Goal: Check status: Check status

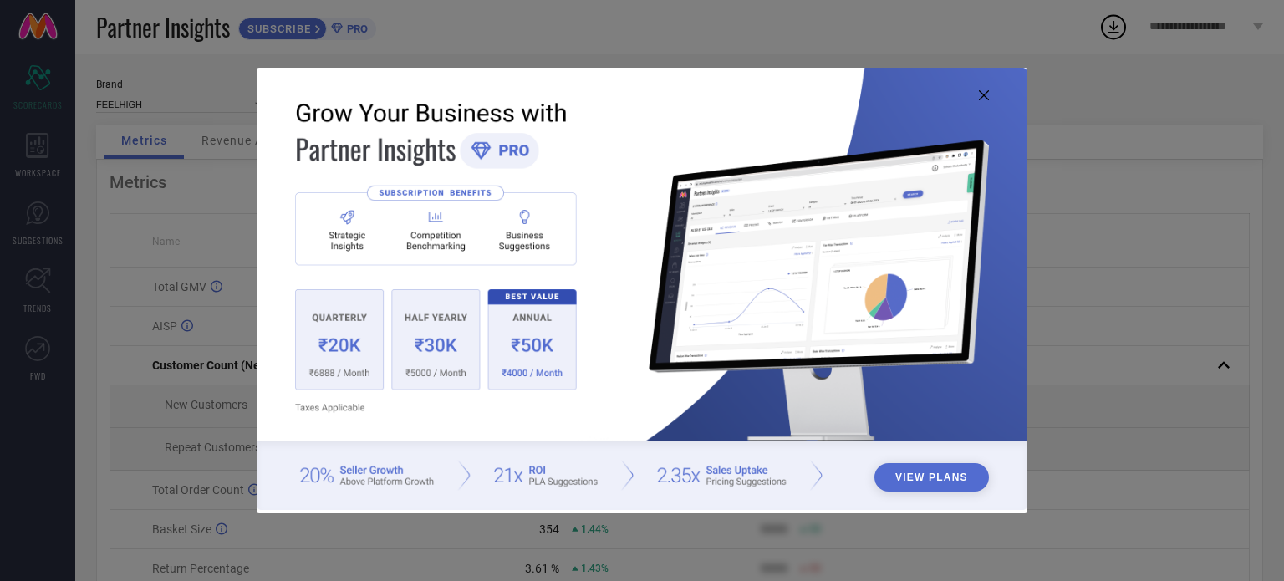
click at [983, 105] on img at bounding box center [642, 289] width 771 height 443
click at [983, 93] on icon at bounding box center [984, 95] width 10 height 10
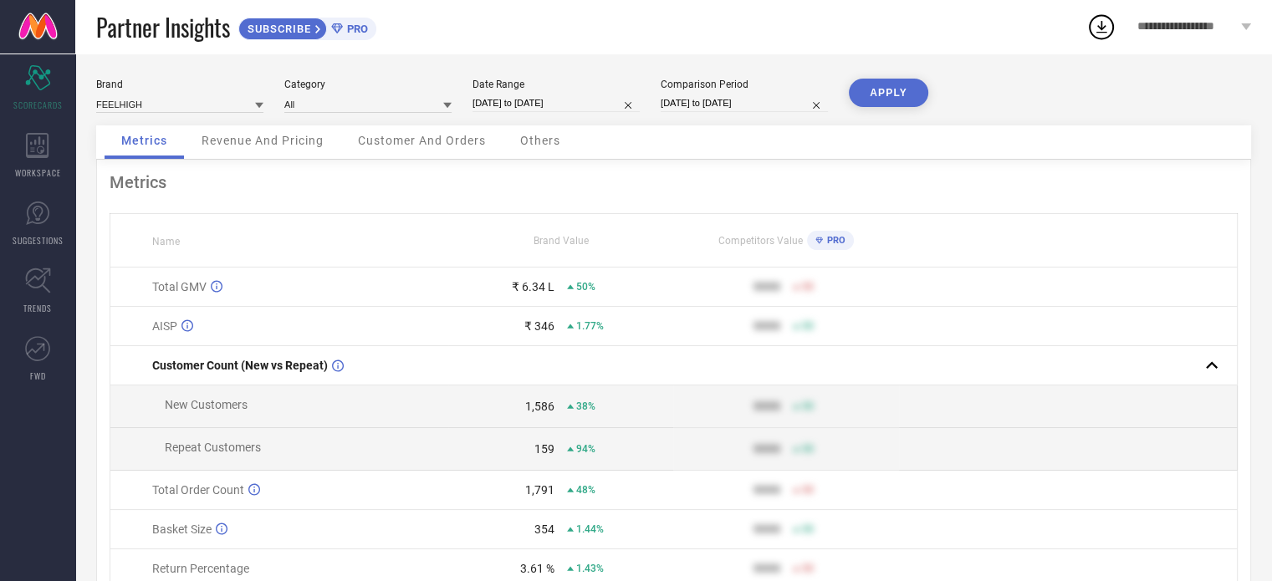
select select "6"
select select "2025"
select select "7"
select select "2025"
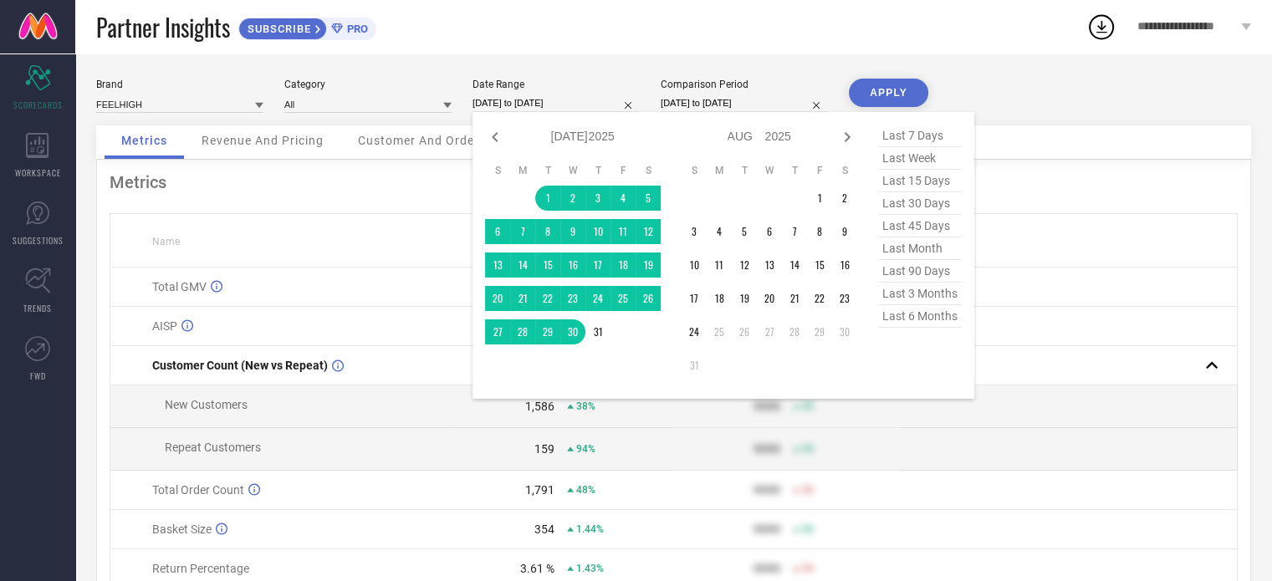
click at [579, 95] on input "[DATE] to [DATE]" at bounding box center [555, 103] width 167 height 18
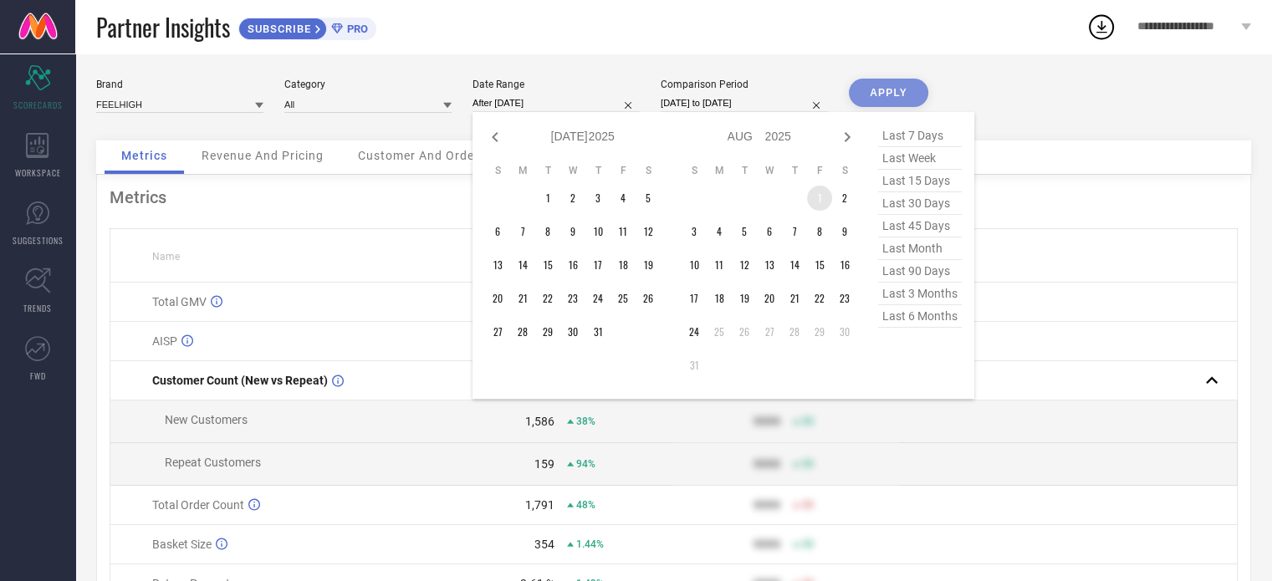
click at [814, 197] on td "1" at bounding box center [819, 198] width 25 height 25
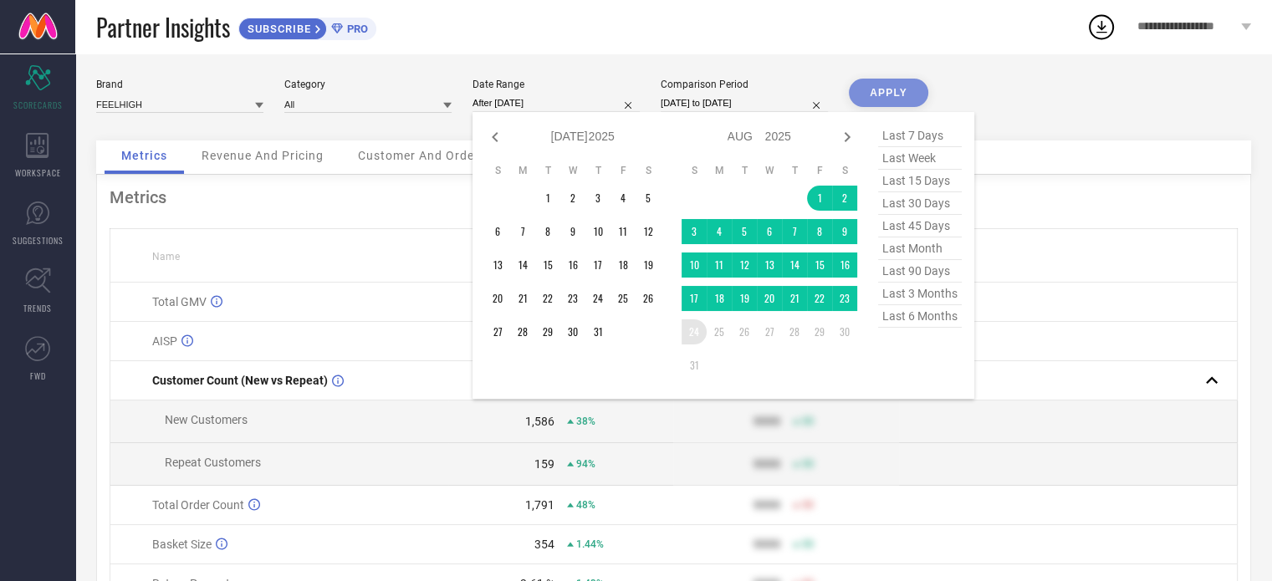
type input "[DATE] to [DATE]"
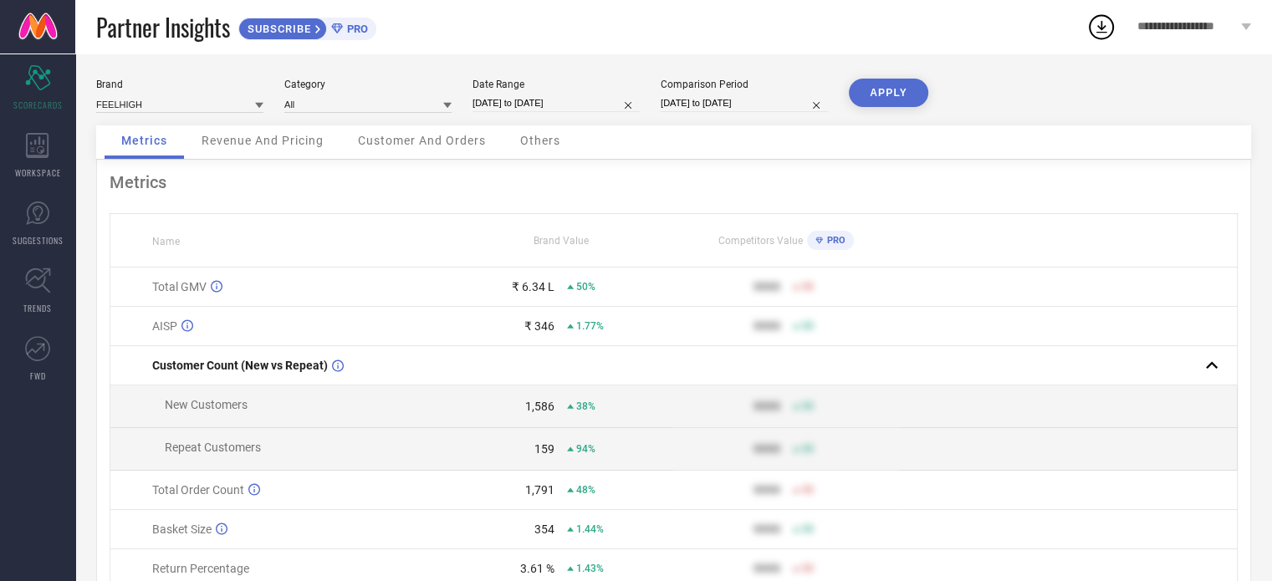
click at [897, 86] on button "APPLY" at bounding box center [888, 93] width 79 height 28
